Goal: Go to known website: Access a specific website the user already knows

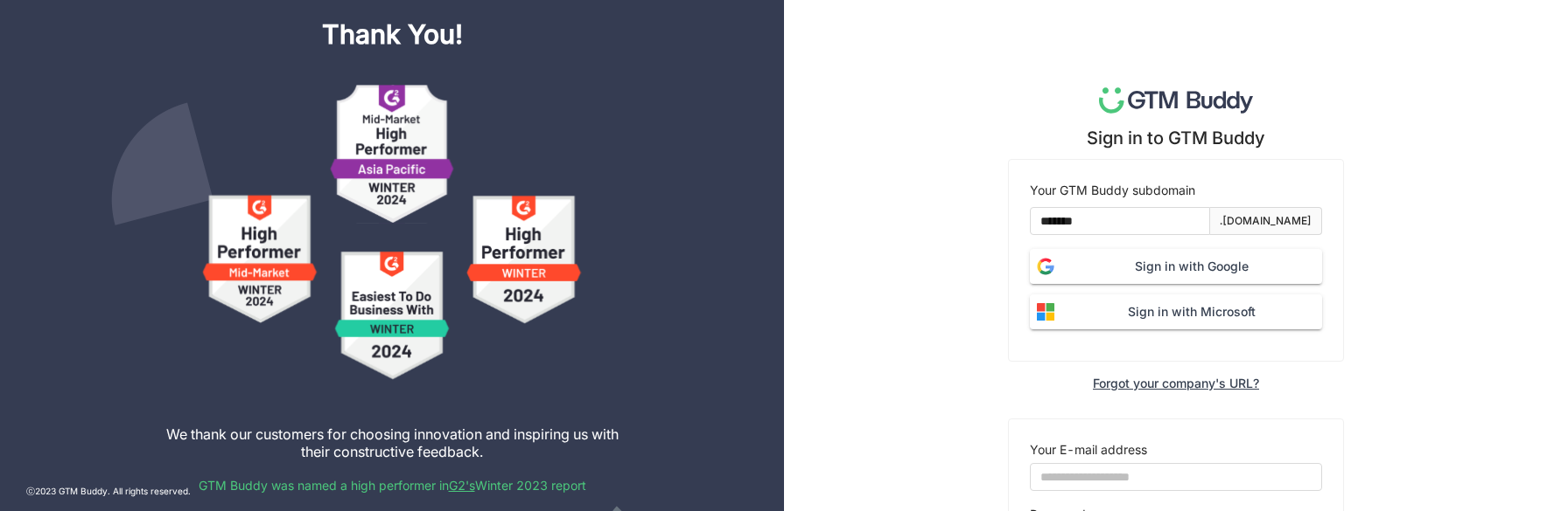
click at [1049, 264] on img at bounding box center [1046, 266] width 32 height 32
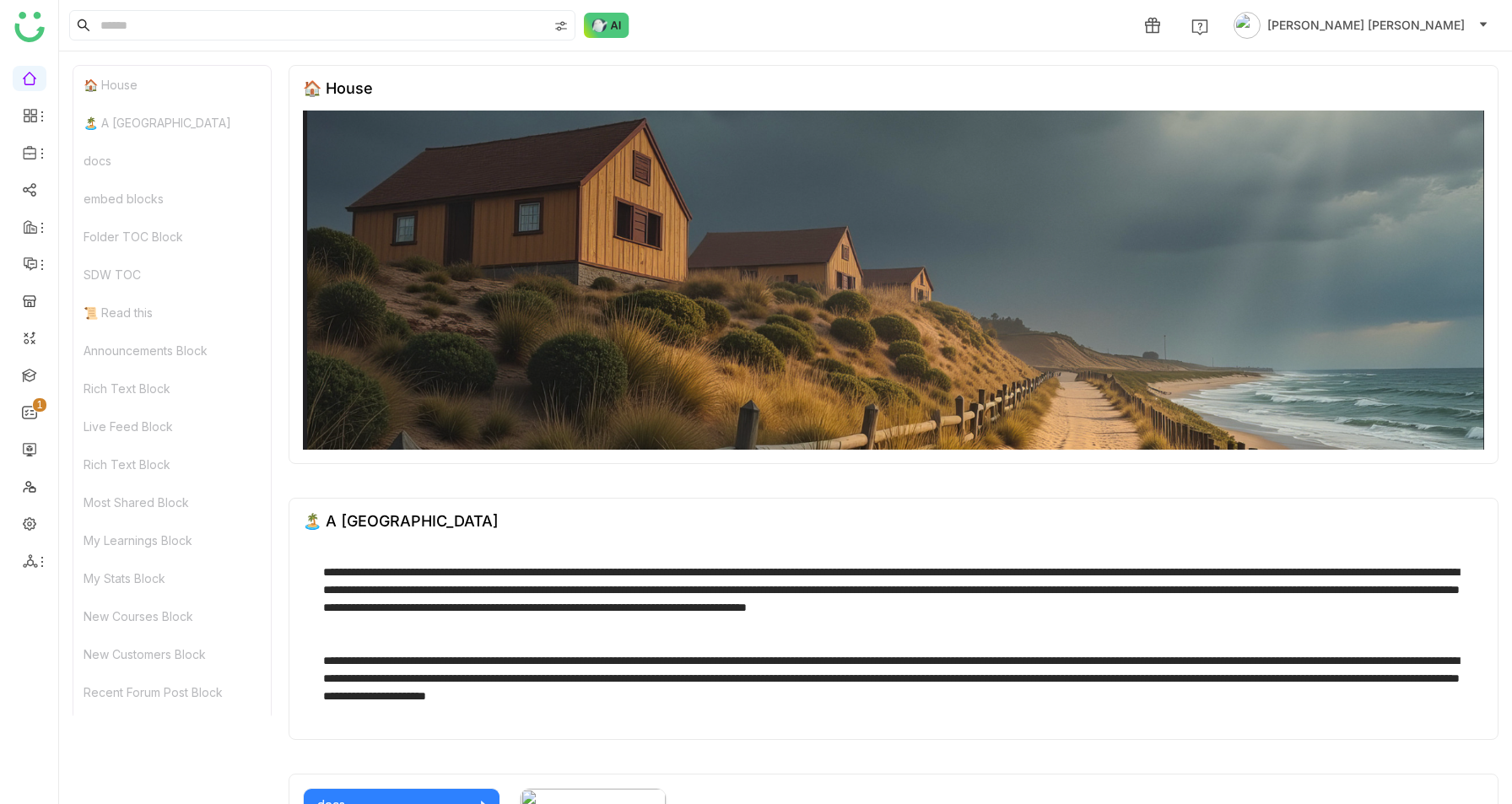
drag, startPoint x: 1486, startPoint y: 461, endPoint x: 1076, endPoint y: 213, distance: 479.2
click at [1076, 213] on div "🏠 House" at bounding box center [893, 265] width 1210 height 399
drag, startPoint x: 793, startPoint y: 426, endPoint x: 702, endPoint y: 3, distance: 432.7
